Goal: Navigation & Orientation: Go to known website

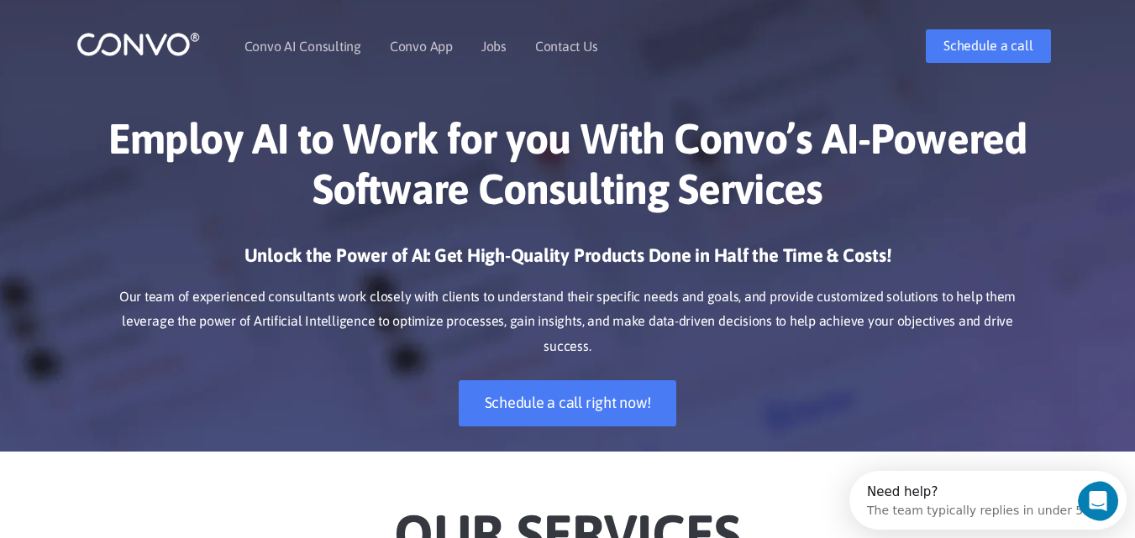
click at [108, 52] on img at bounding box center [137, 44] width 123 height 26
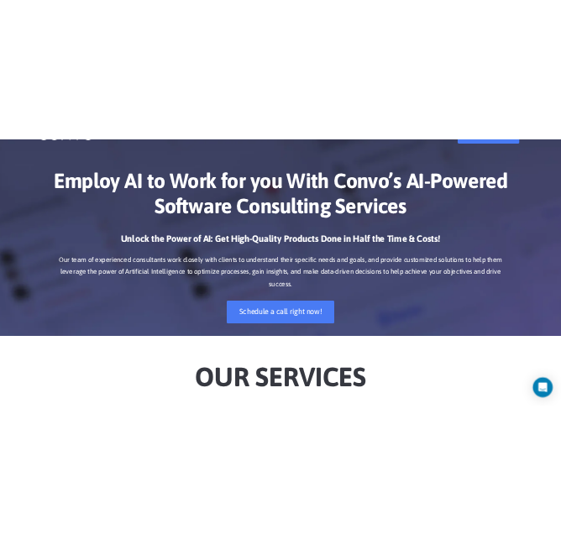
scroll to position [84, 0]
